Goal: Task Accomplishment & Management: Manage account settings

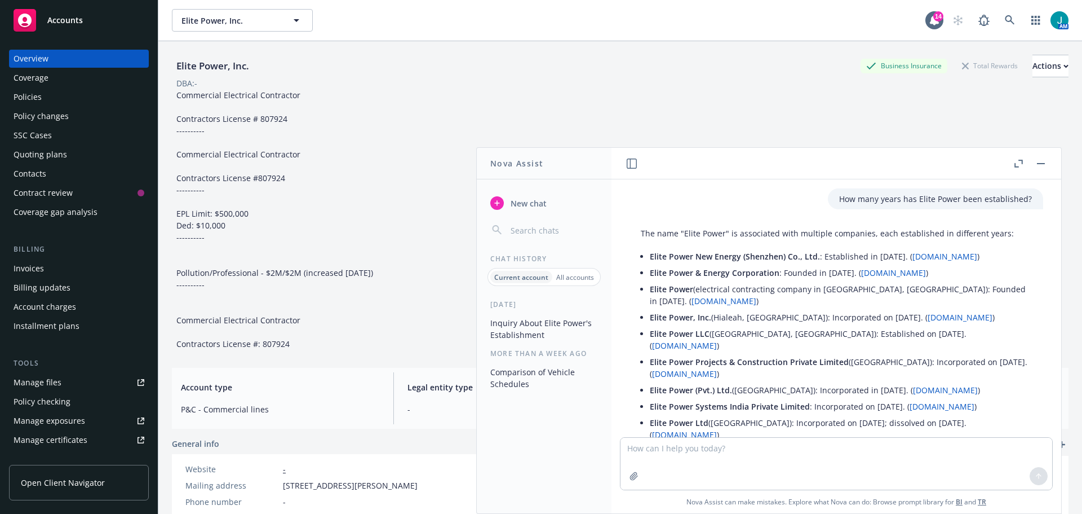
scroll to position [341, 0]
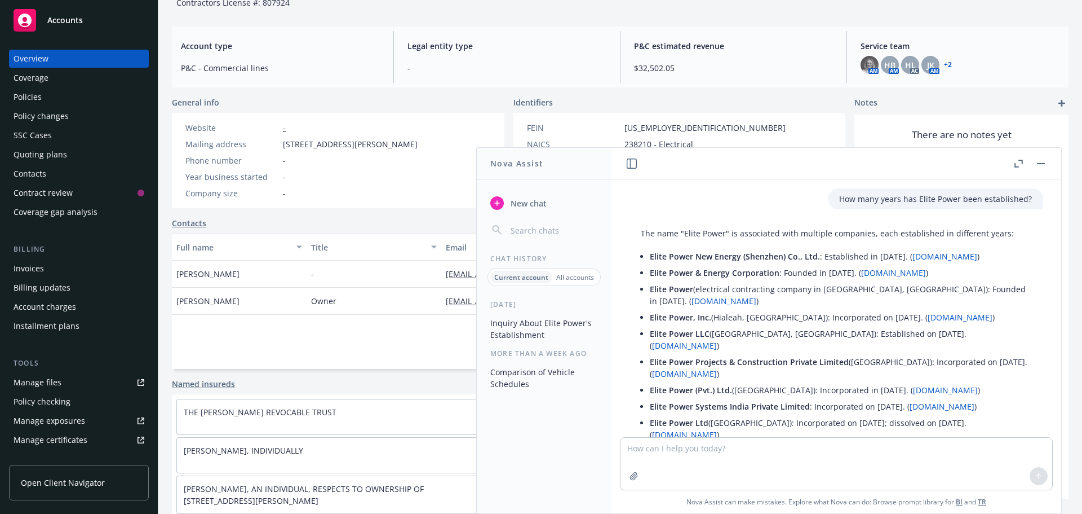
drag, startPoint x: 57, startPoint y: 19, endPoint x: 82, endPoint y: 25, distance: 26.0
click at [59, 20] on span "Accounts" at bounding box center [65, 20] width 36 height 9
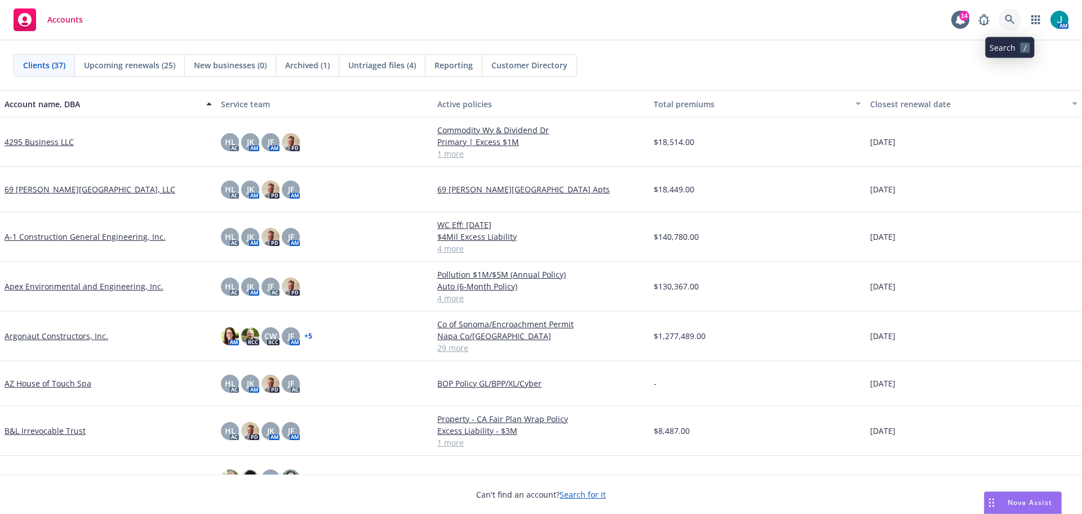
click at [1008, 20] on icon at bounding box center [1010, 20] width 10 height 10
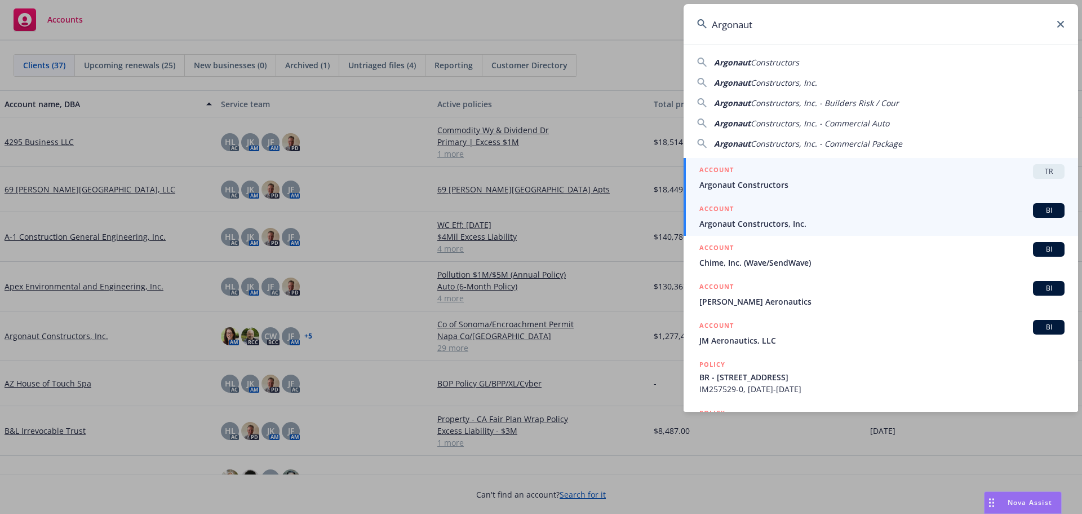
type input "Argonaut"
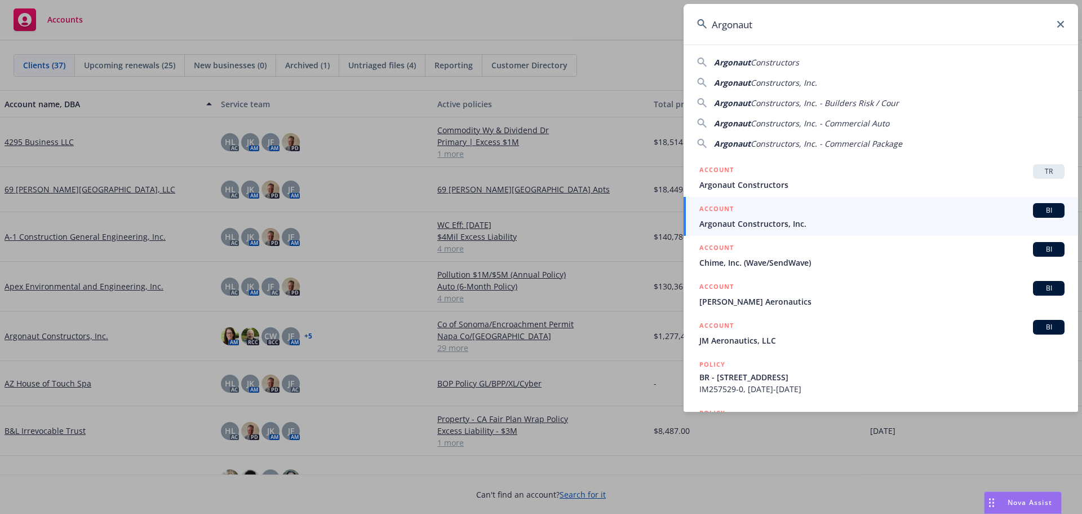
click at [1043, 213] on span "BI" at bounding box center [1049, 210] width 23 height 10
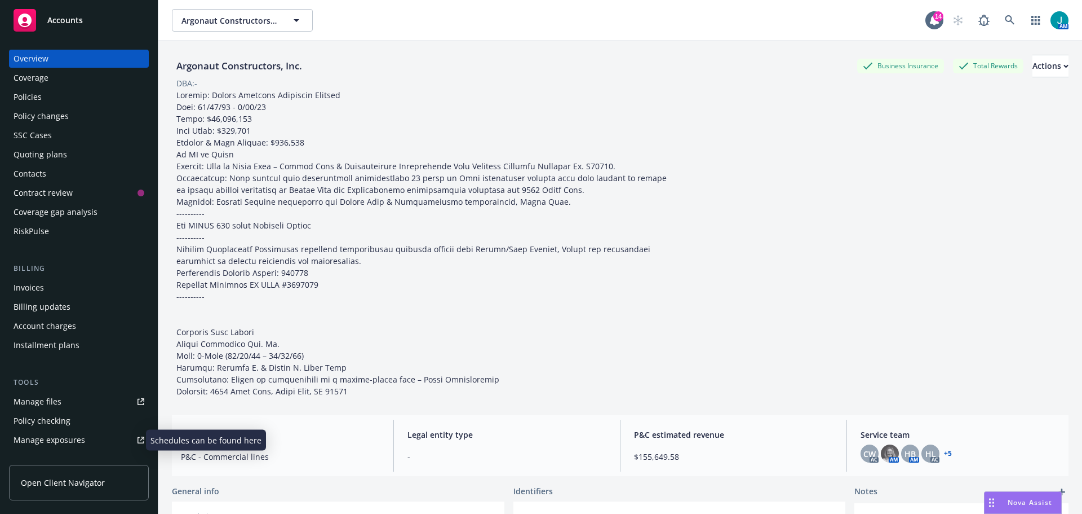
click at [66, 442] on div "Manage exposures" at bounding box center [50, 440] width 72 height 18
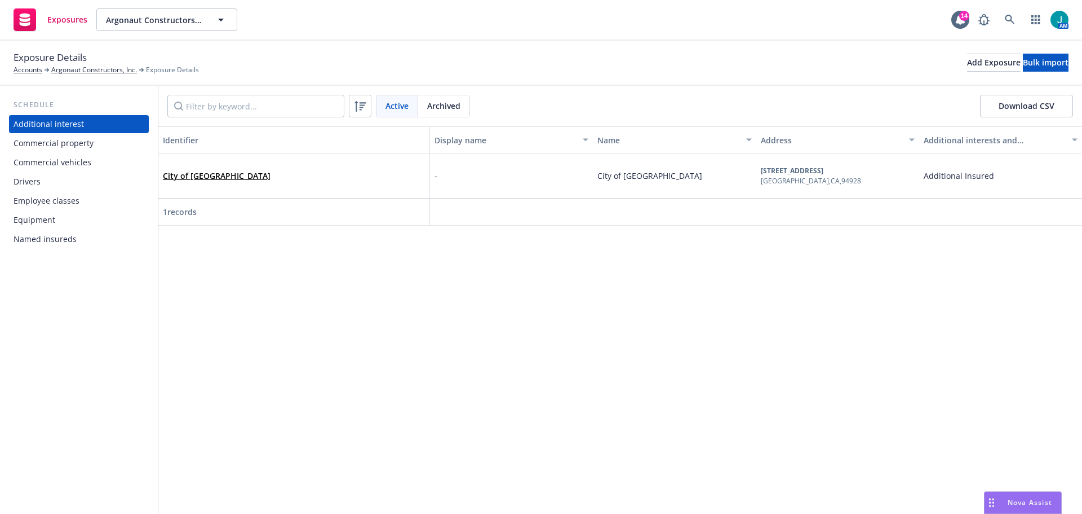
click at [51, 166] on div "Commercial vehicles" at bounding box center [53, 162] width 78 height 18
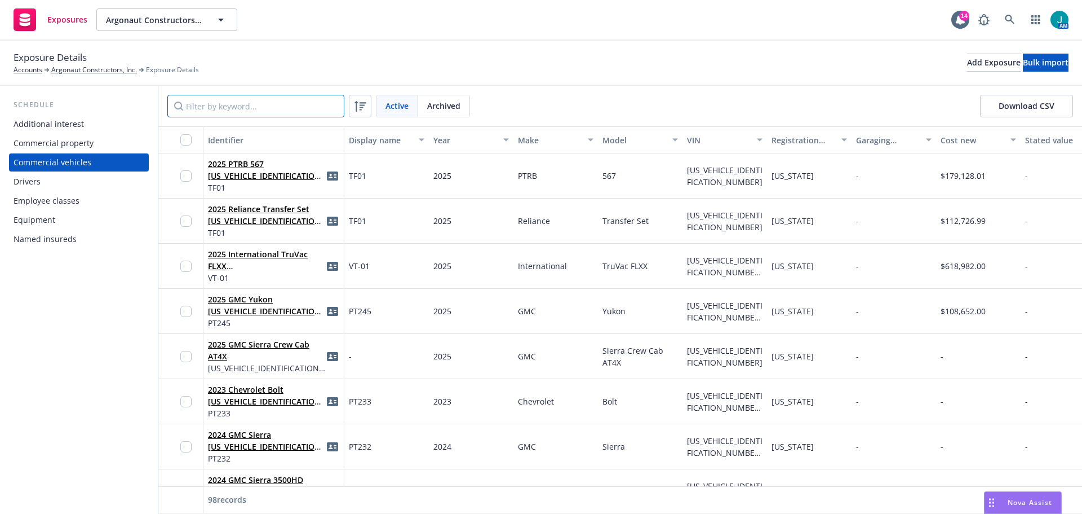
click at [202, 105] on input "Filter by keyword..." at bounding box center [255, 106] width 177 height 23
type input "T"
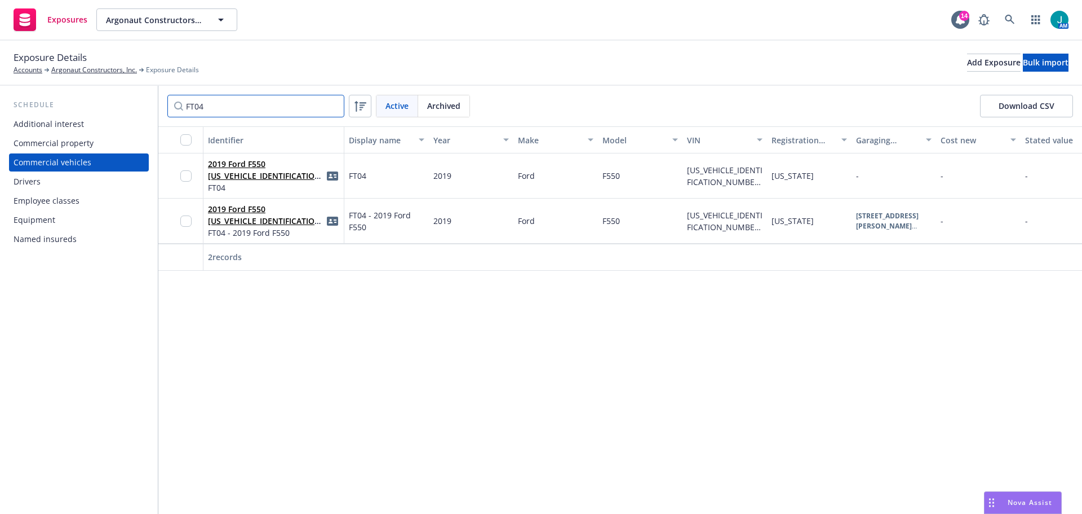
type input "FT04"
click at [184, 221] on input "checkbox" at bounding box center [185, 220] width 11 height 11
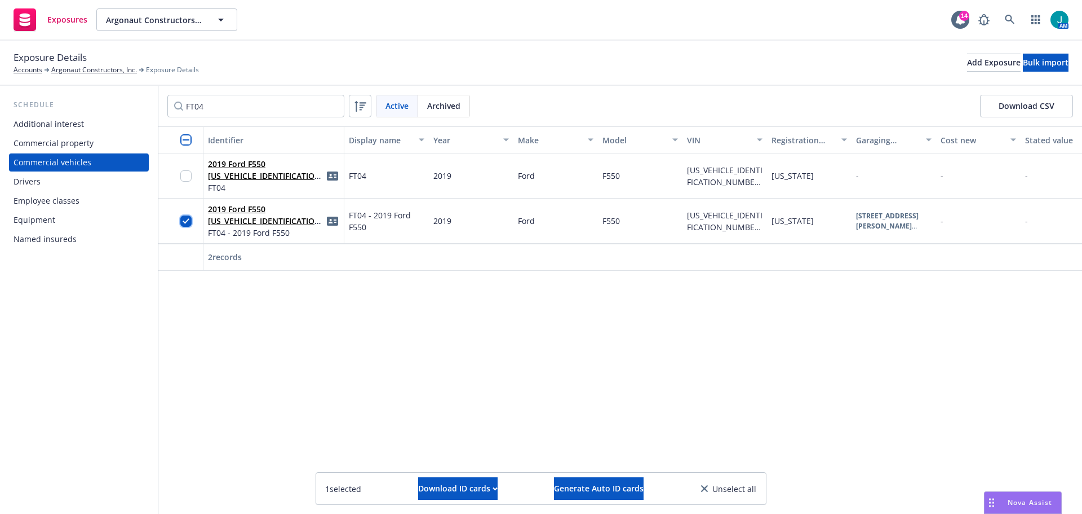
click at [187, 219] on input "checkbox" at bounding box center [185, 220] width 11 height 11
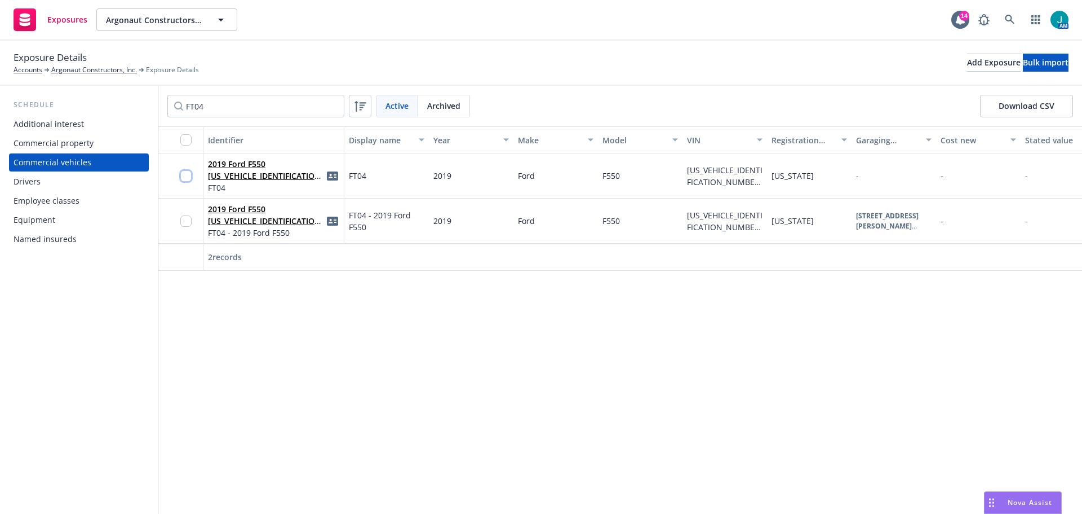
click at [185, 175] on input "checkbox" at bounding box center [185, 175] width 11 height 11
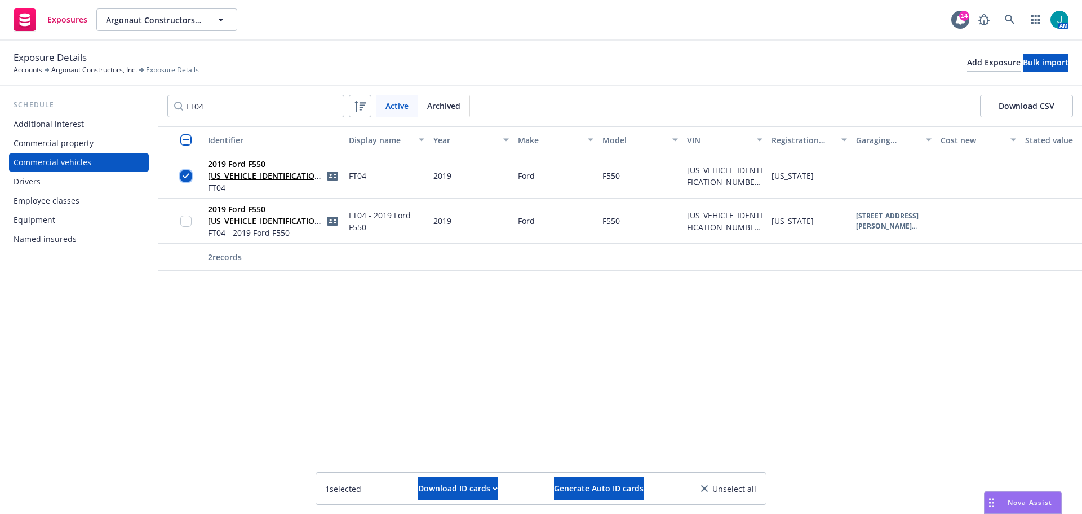
drag, startPoint x: 183, startPoint y: 174, endPoint x: 200, endPoint y: 177, distance: 17.8
click at [183, 174] on input "checkbox" at bounding box center [185, 175] width 11 height 11
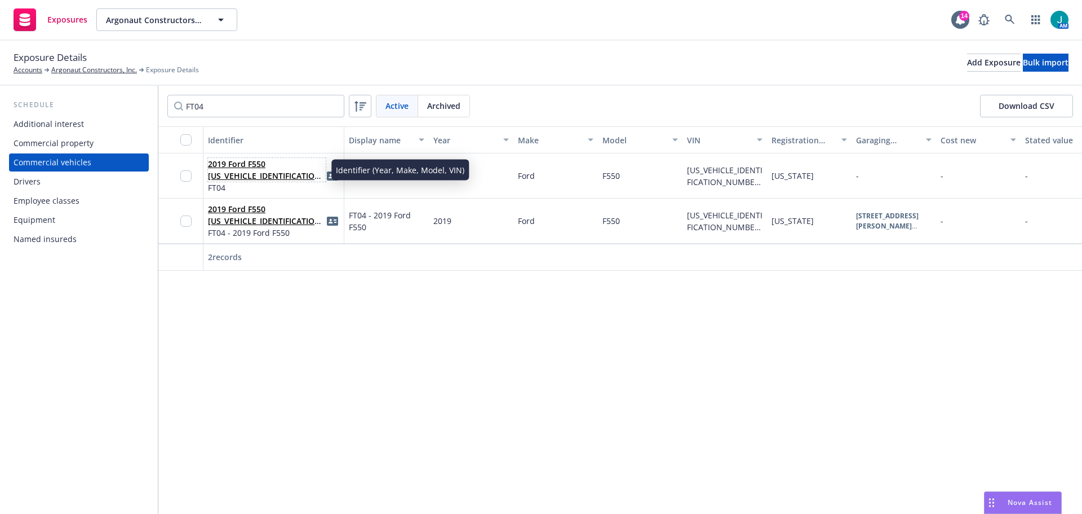
click at [249, 176] on link "2019 Ford F550 1FDUD5GY6KDA01699(FT04)" at bounding box center [266, 175] width 116 height 34
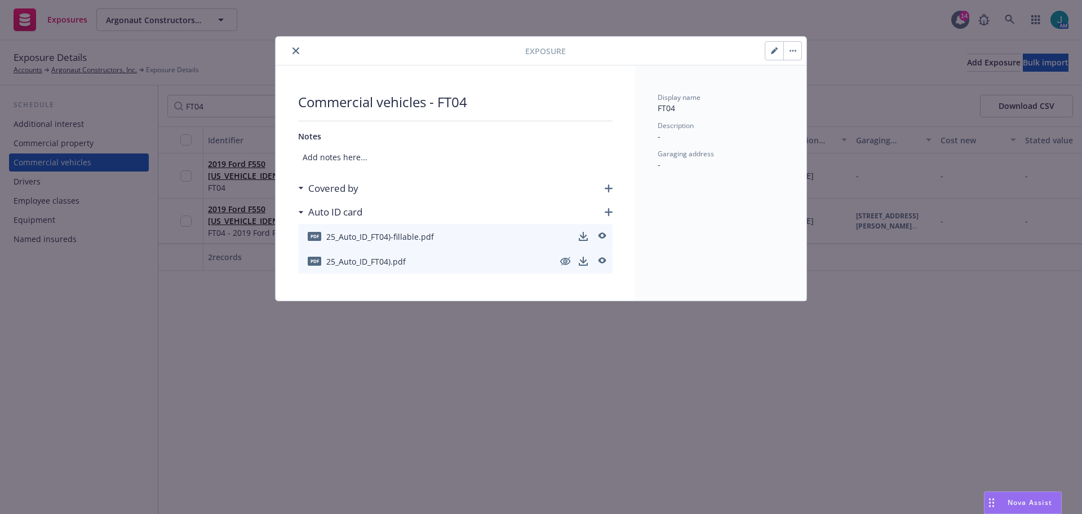
click at [793, 50] on icon "button" at bounding box center [793, 51] width 2 height 2
click at [807, 84] on link "Archive" at bounding box center [816, 81] width 64 height 23
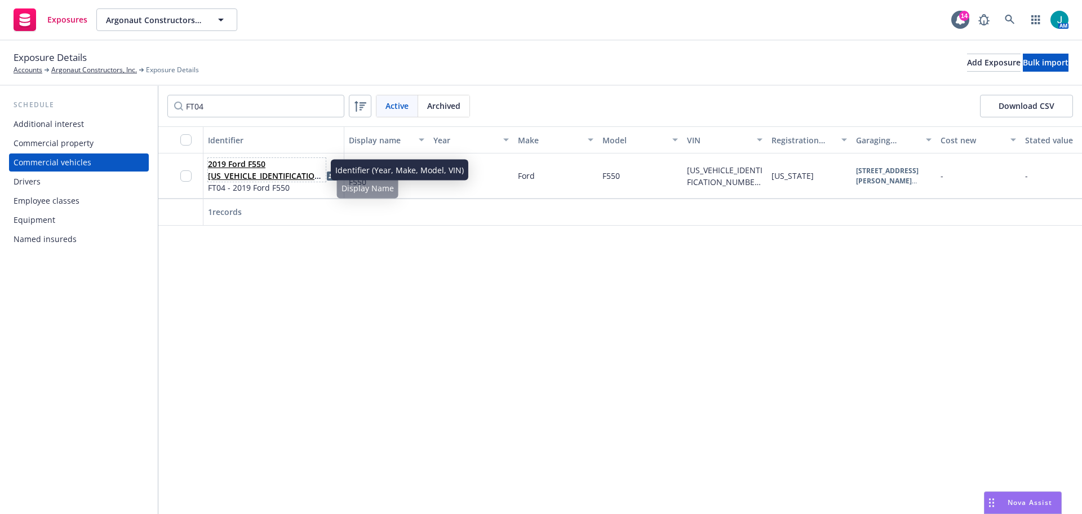
click at [250, 174] on link "2019 Ford F550 1FDUF5GY6KDA01699(FT04)" at bounding box center [266, 175] width 116 height 34
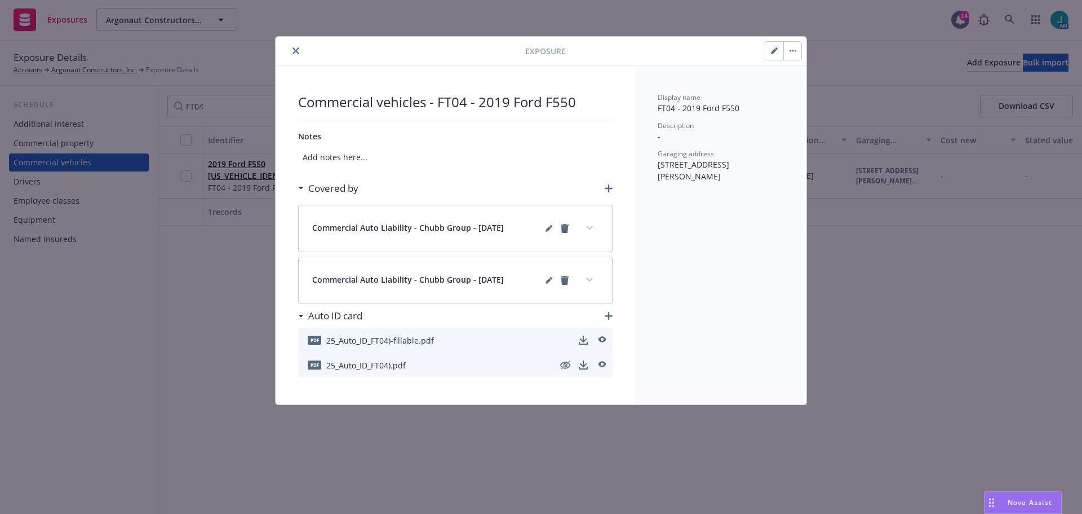
click at [775, 54] on icon "button" at bounding box center [774, 50] width 7 height 7
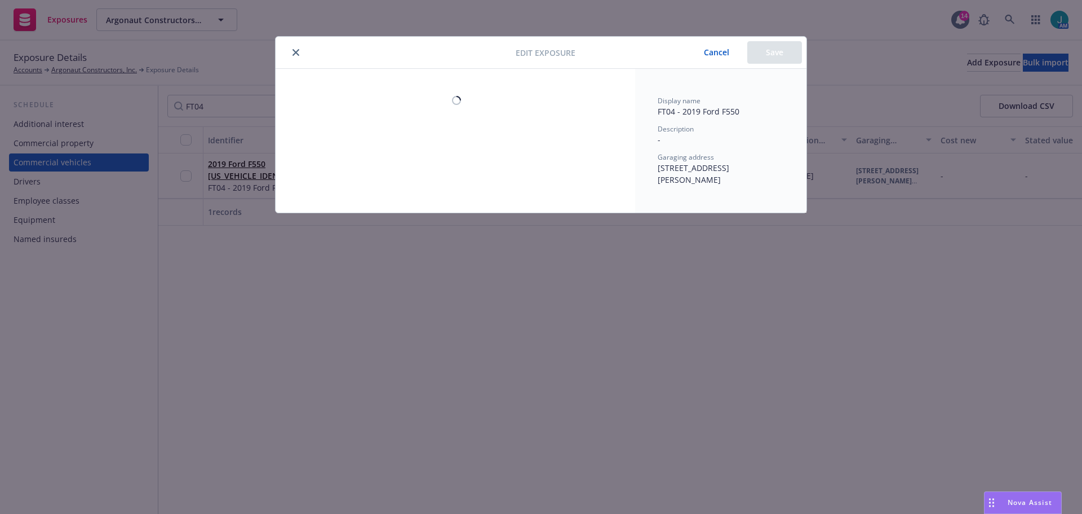
select select "CA"
select select "HEAVY_TRUCK"
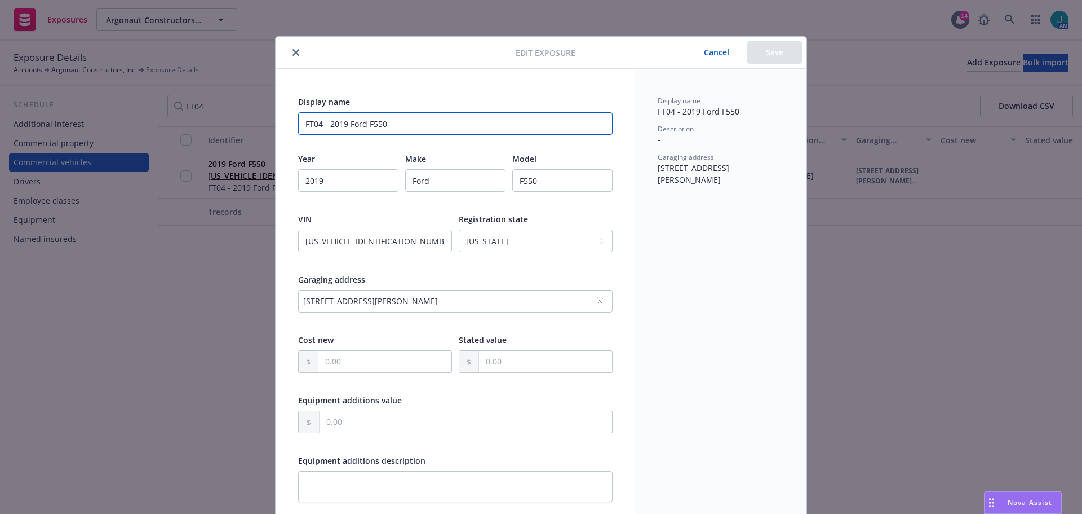
drag, startPoint x: 397, startPoint y: 122, endPoint x: 320, endPoint y: 124, distance: 77.2
click at [320, 124] on input "FT04 - 2019 Ford F550" at bounding box center [455, 123] width 315 height 23
type input "FT04"
click at [432, 242] on input "1FDUF5GY6KDA01699(FT04)" at bounding box center [375, 240] width 154 height 23
click at [769, 53] on button "Save" at bounding box center [774, 52] width 55 height 23
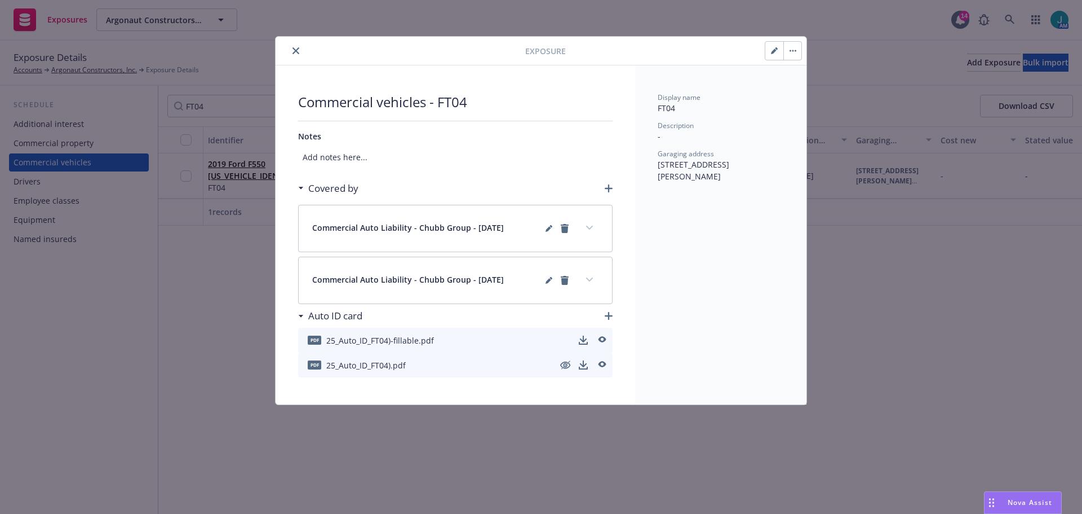
click at [295, 54] on icon "close" at bounding box center [296, 50] width 7 height 7
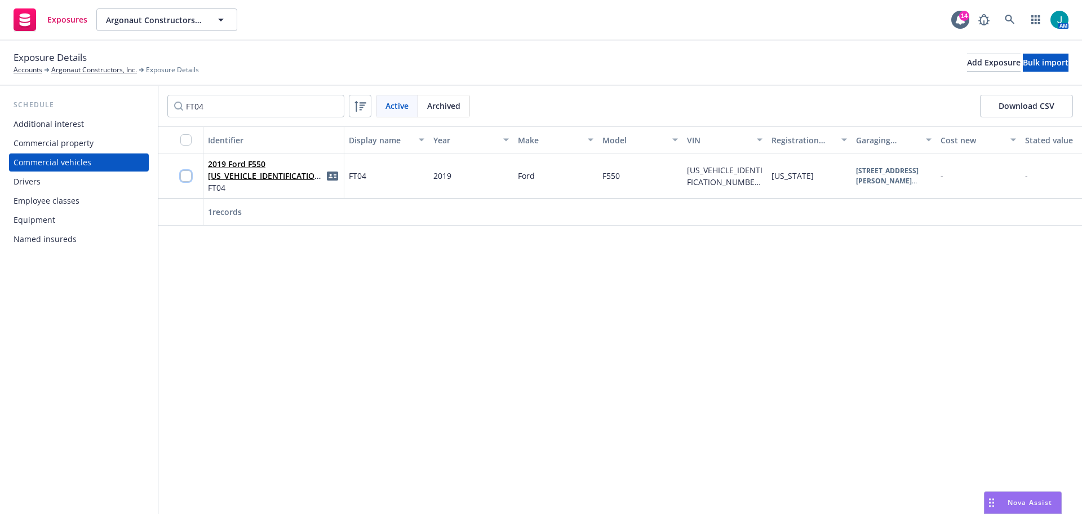
click at [184, 178] on input "checkbox" at bounding box center [185, 175] width 11 height 11
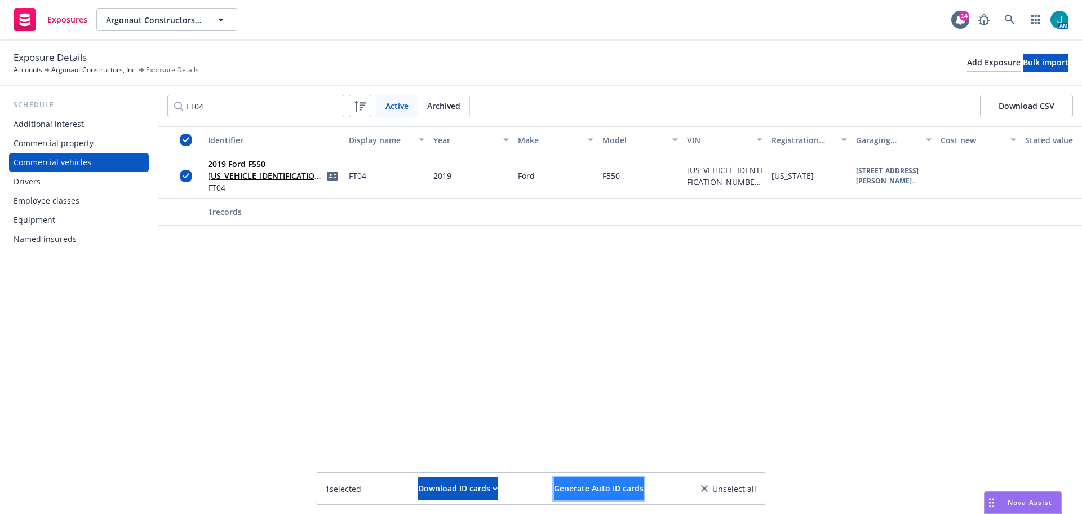
click at [613, 494] on button "Generate Auto ID cards" at bounding box center [599, 488] width 90 height 23
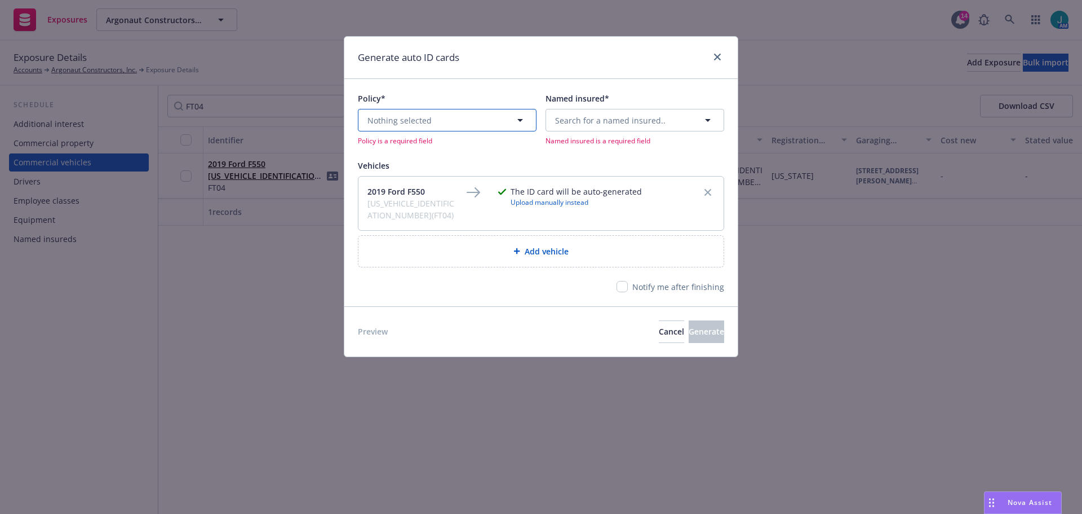
click at [470, 114] on button "Nothing selected" at bounding box center [447, 120] width 179 height 23
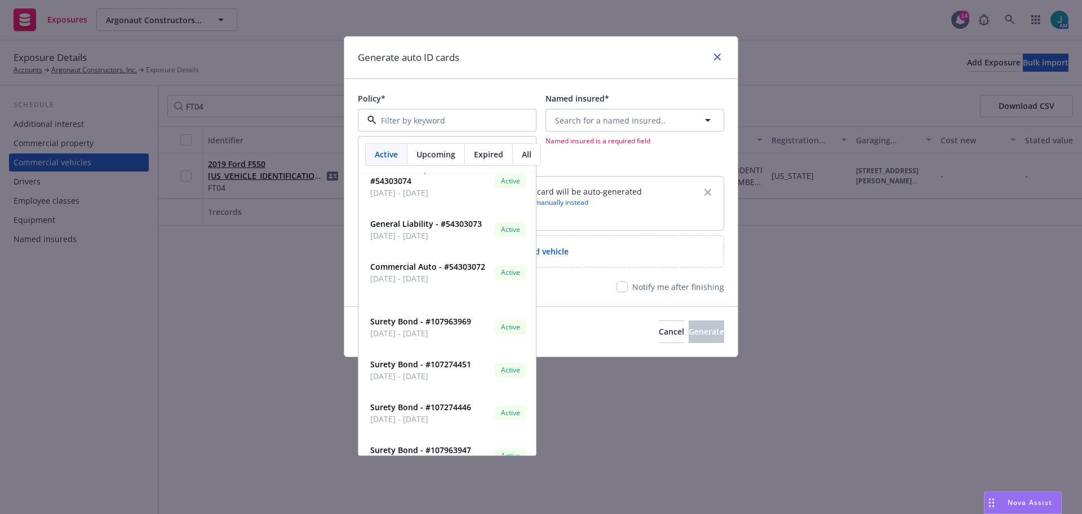
scroll to position [1184, 0]
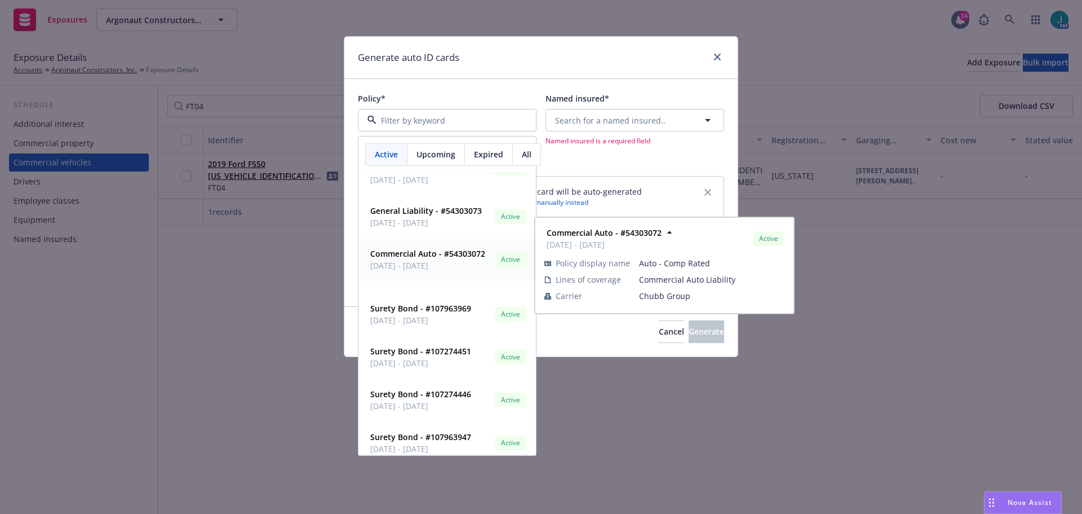
click at [408, 259] on strong "Commercial Auto - #54303072" at bounding box center [427, 253] width 115 height 11
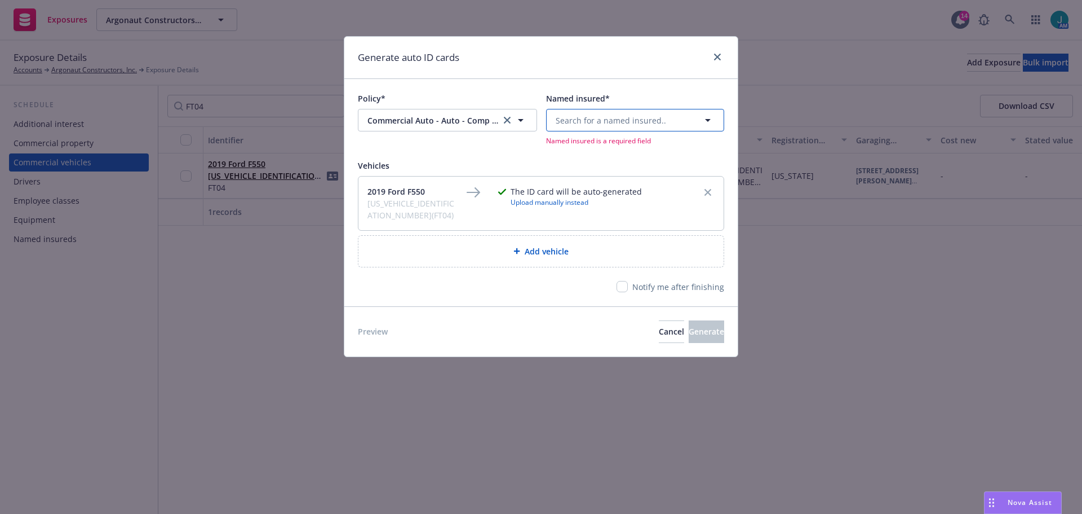
click at [603, 121] on span "Search for a named insured.." at bounding box center [611, 120] width 110 height 12
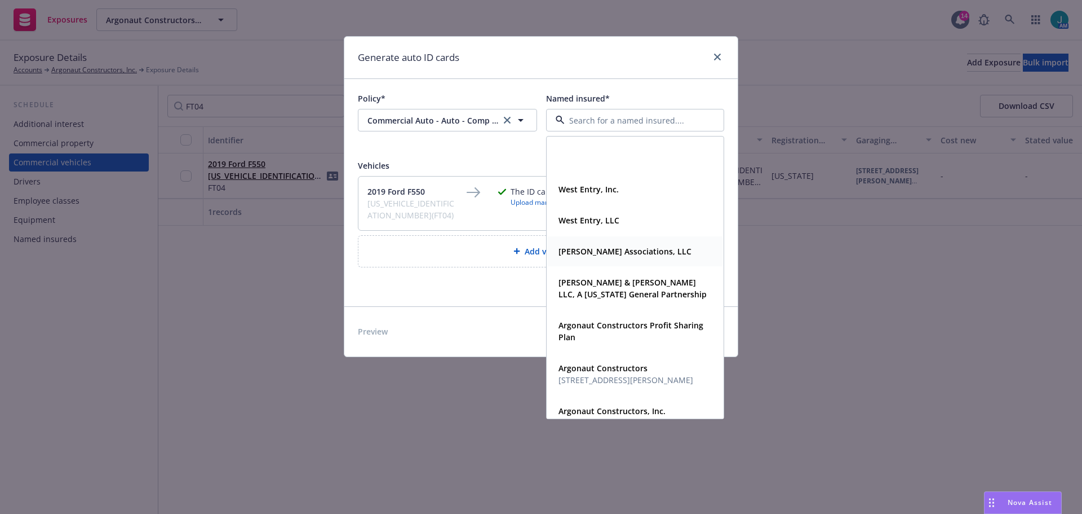
scroll to position [821, 0]
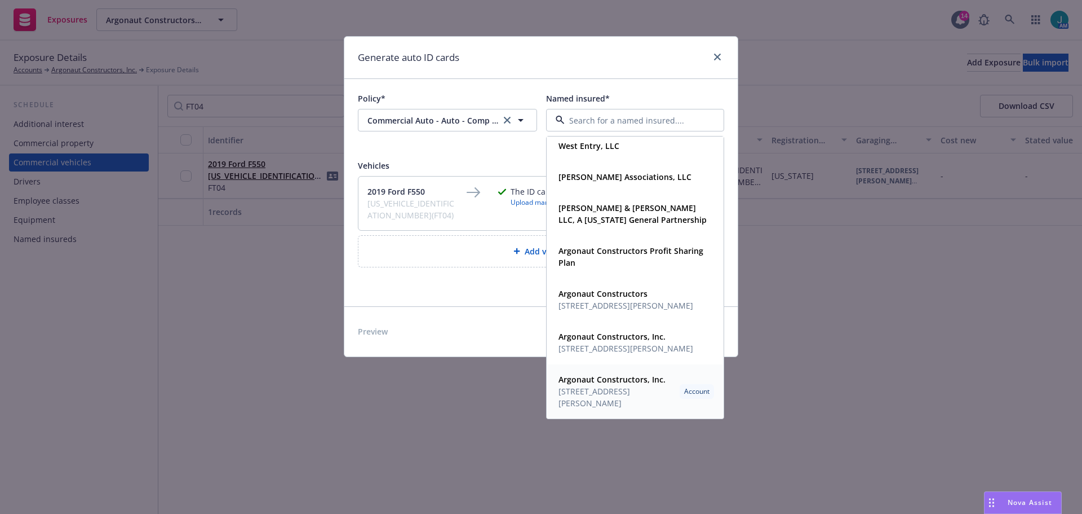
click at [635, 382] on strong "Argonaut Constructors, Inc." at bounding box center [612, 379] width 107 height 11
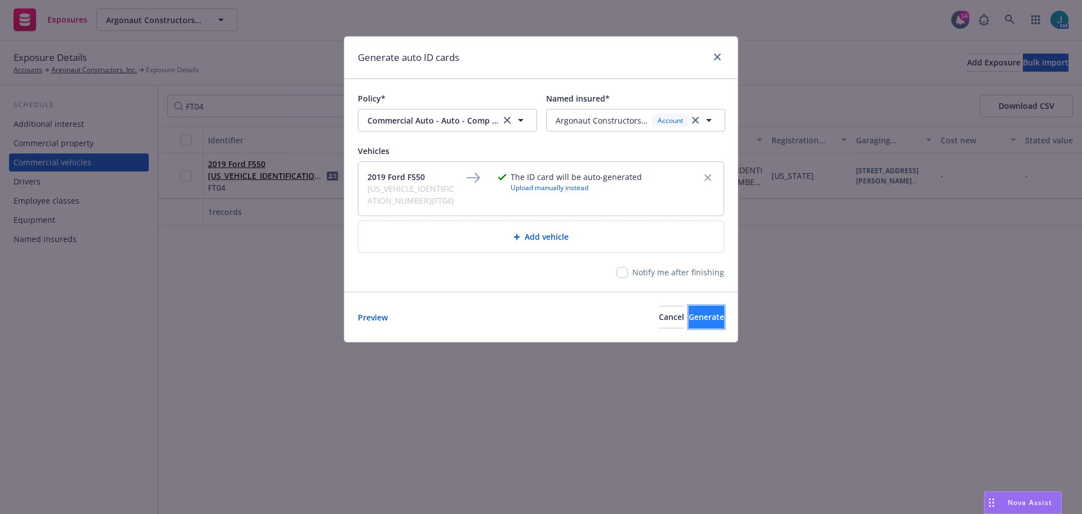
click at [694, 316] on span "Generate" at bounding box center [707, 316] width 36 height 11
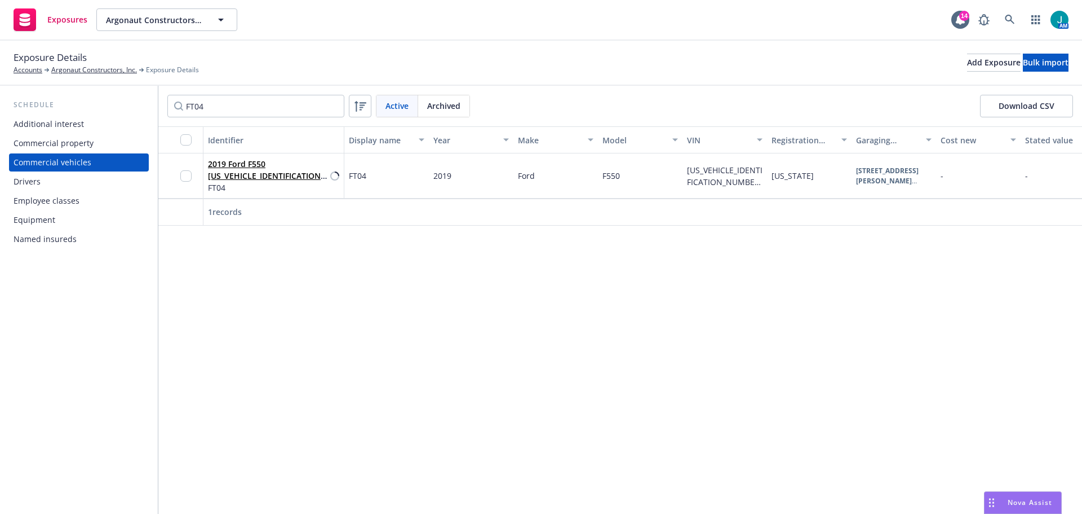
click at [52, 182] on div "Drivers" at bounding box center [79, 181] width 131 height 18
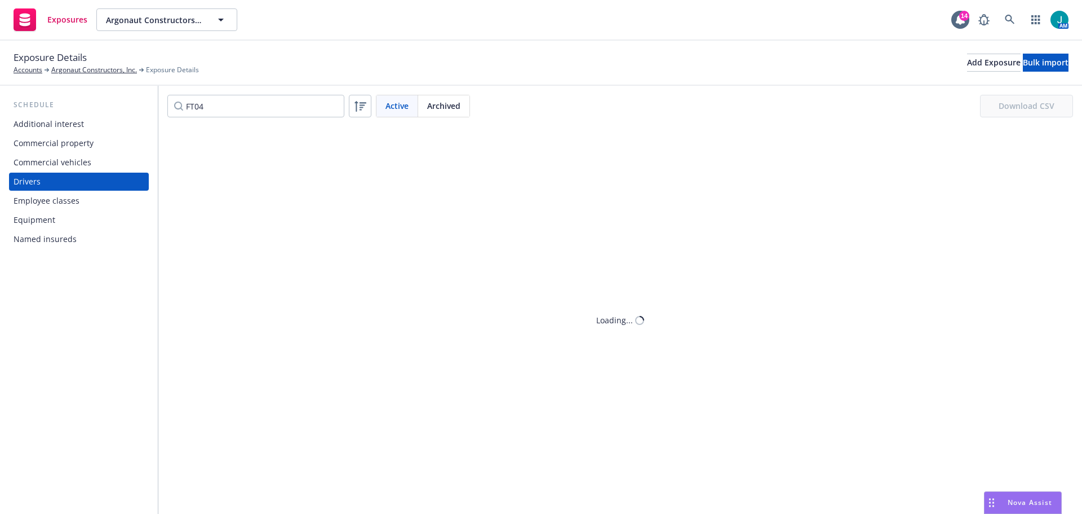
click at [66, 167] on div "Commercial vehicles" at bounding box center [53, 162] width 78 height 18
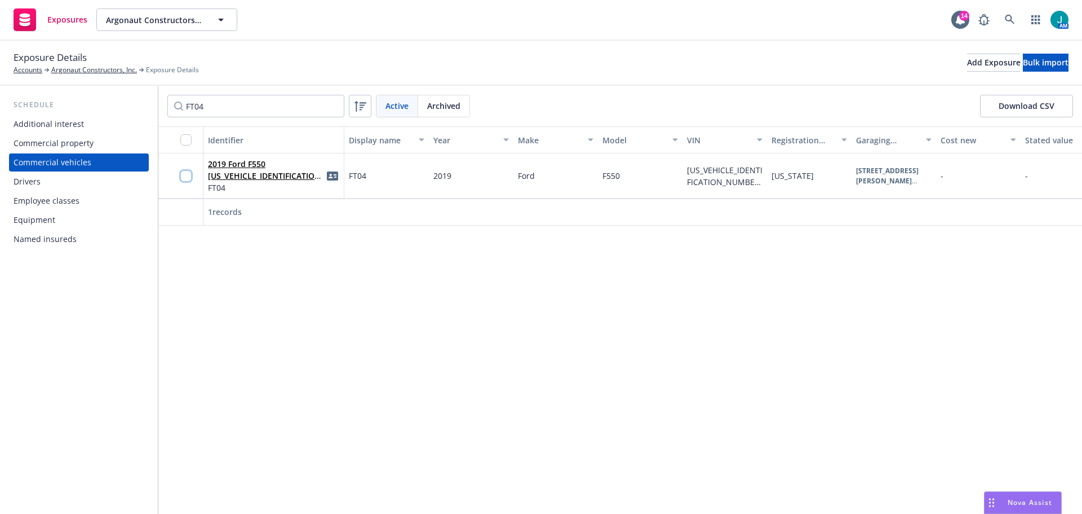
click at [183, 177] on input "checkbox" at bounding box center [185, 175] width 11 height 11
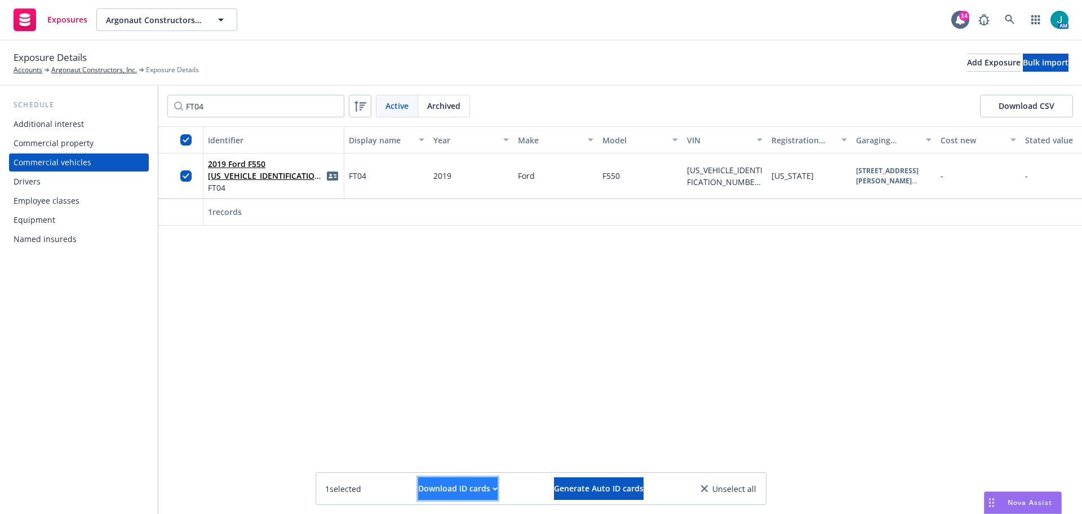
click at [453, 490] on div "Download ID cards" at bounding box center [457, 487] width 79 height 21
click at [454, 458] on link "Download uneditable ID cards" at bounding box center [435, 460] width 151 height 23
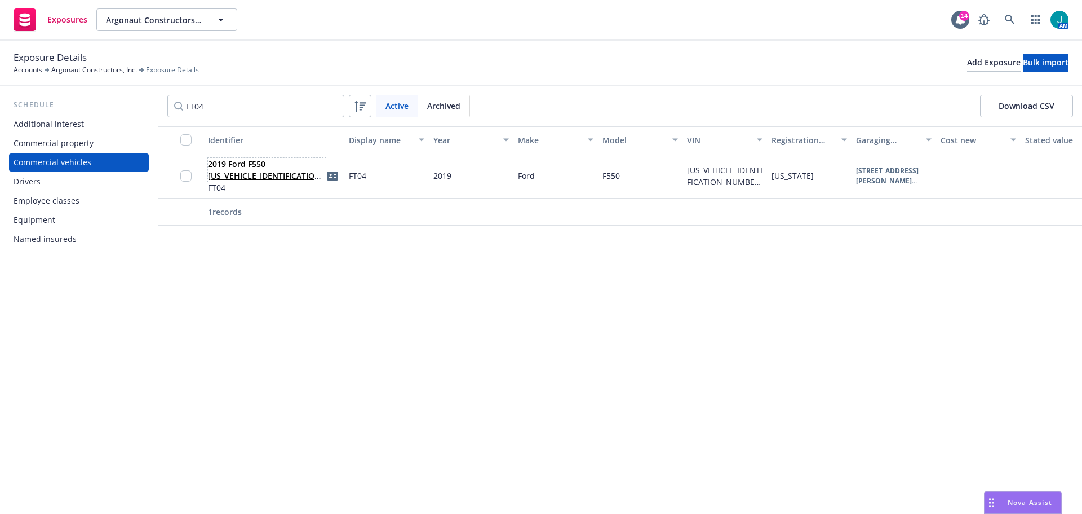
click at [246, 172] on link "2019 Ford F550 1FDUF5GY6KDA01699(FT04)" at bounding box center [266, 175] width 116 height 34
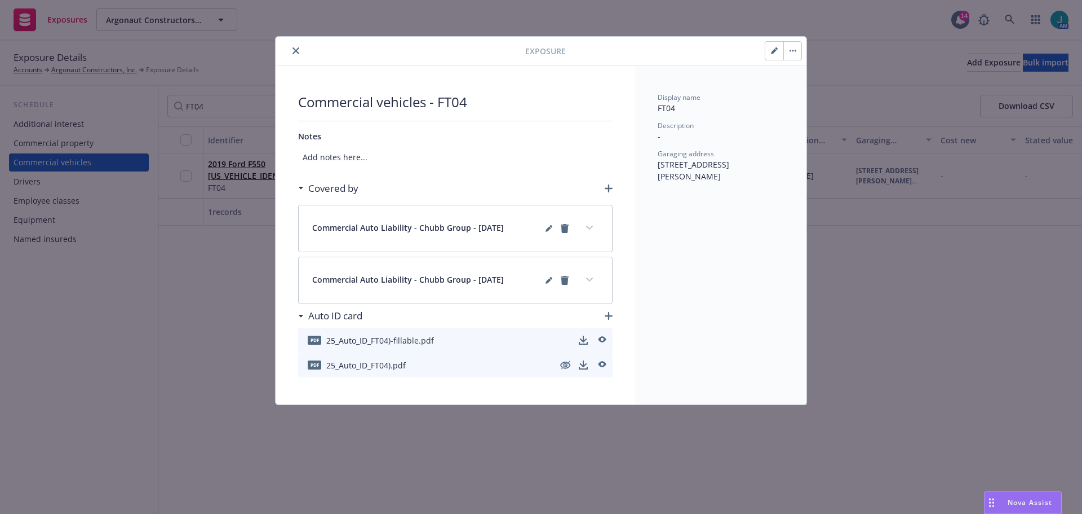
click at [770, 51] on button "button" at bounding box center [774, 51] width 18 height 18
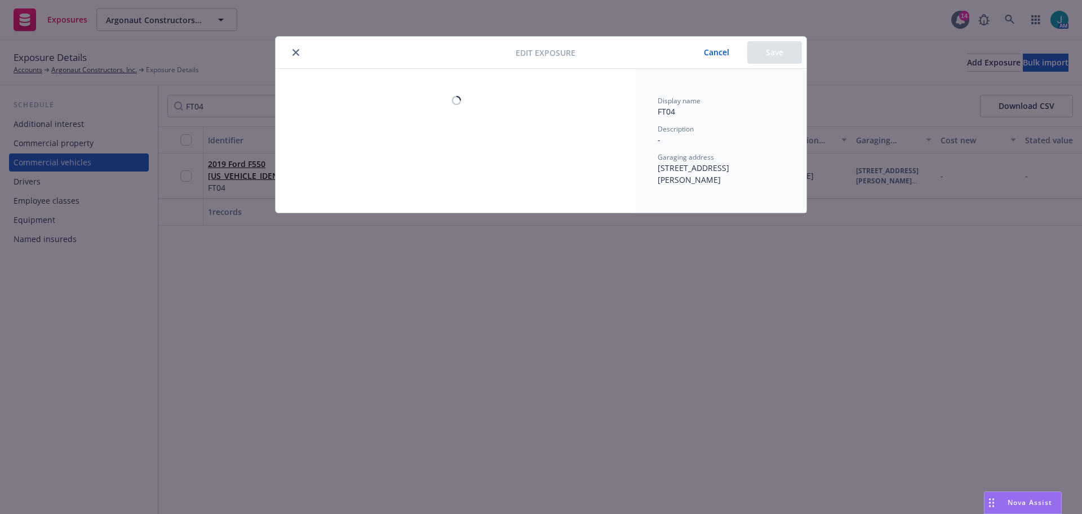
select select "CA"
select select "HEAVY_TRUCK"
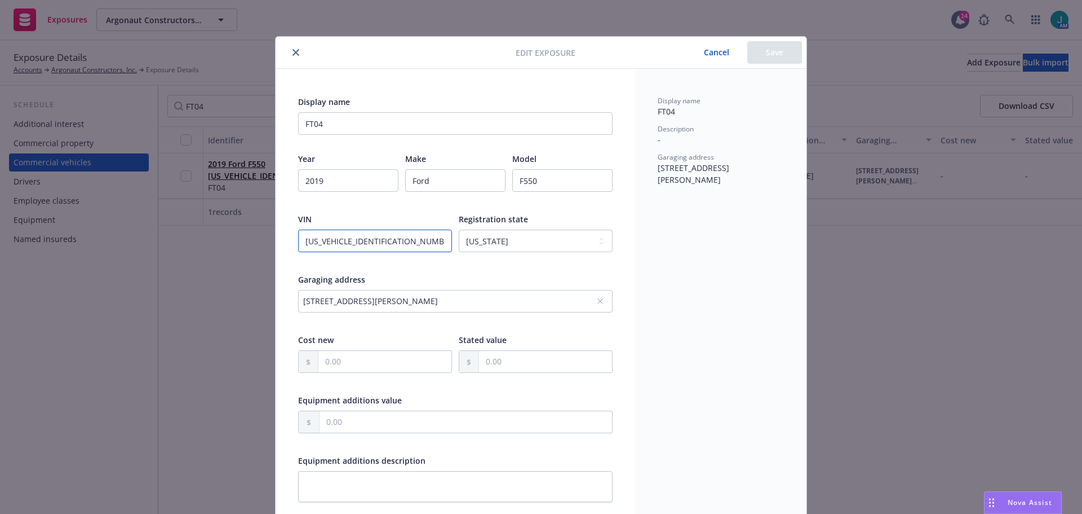
drag, startPoint x: 421, startPoint y: 240, endPoint x: 284, endPoint y: 234, distance: 137.7
click at [284, 234] on div "Display name FT04 Year 2019 Make Ford Model F550 VIN 1FDUF5GY6KDA01699(FT04) Re…" at bounding box center [456, 399] width 360 height 661
click at [715, 51] on button "Cancel" at bounding box center [716, 52] width 61 height 23
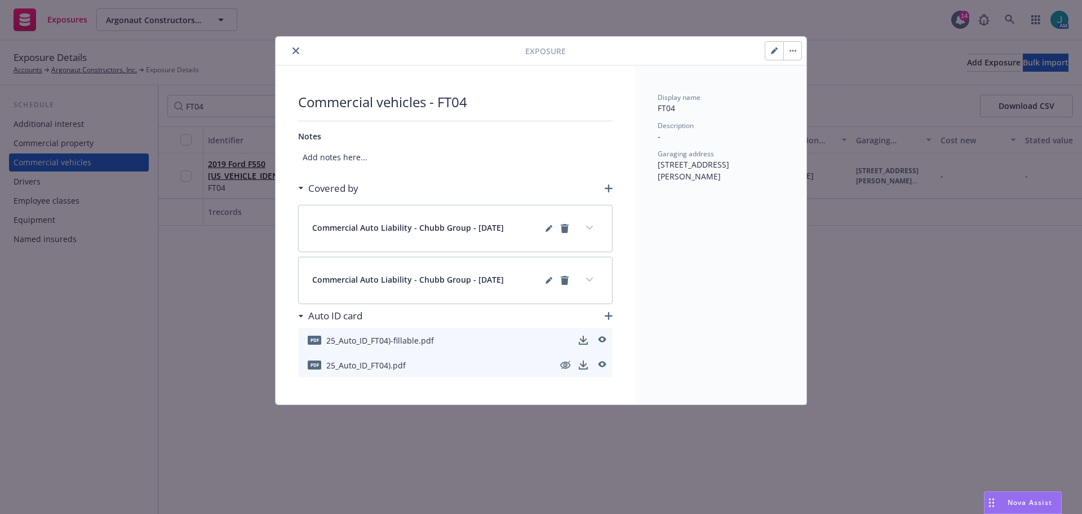
click at [298, 52] on icon "close" at bounding box center [296, 50] width 7 height 7
